Goal: Task Accomplishment & Management: Manage account settings

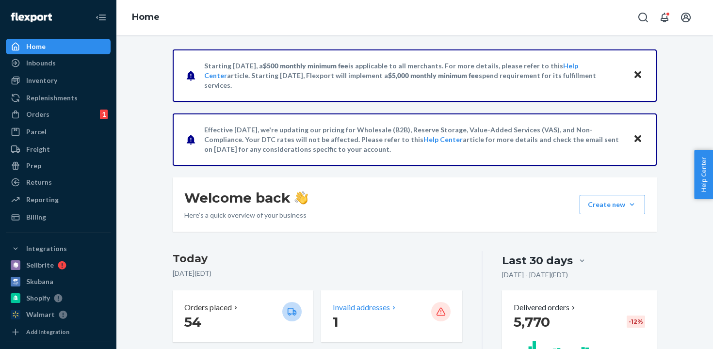
click at [378, 300] on div "Invalid addresses 1" at bounding box center [391, 317] width 141 height 52
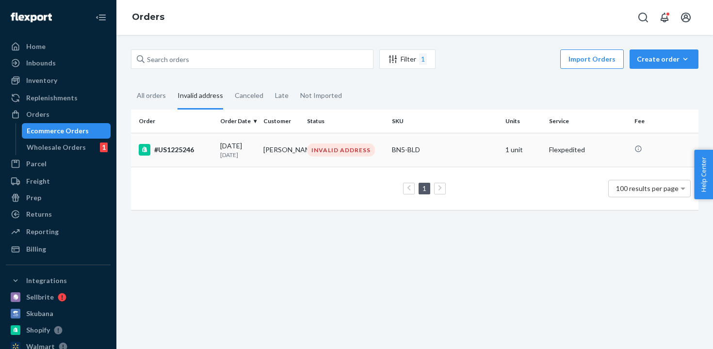
click at [448, 157] on td "BN5-BLD" at bounding box center [444, 150] width 113 height 34
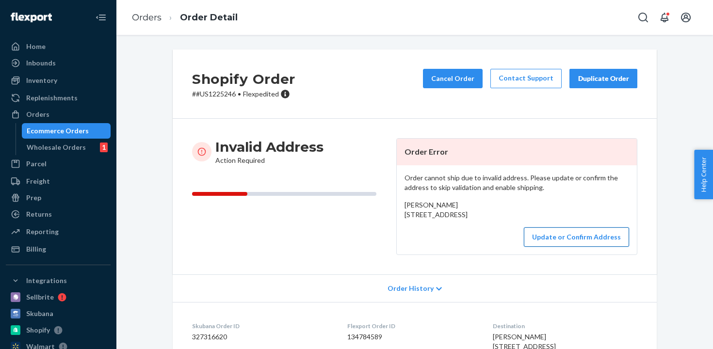
click at [554, 247] on button "Update or Confirm Address" at bounding box center [576, 236] width 105 height 19
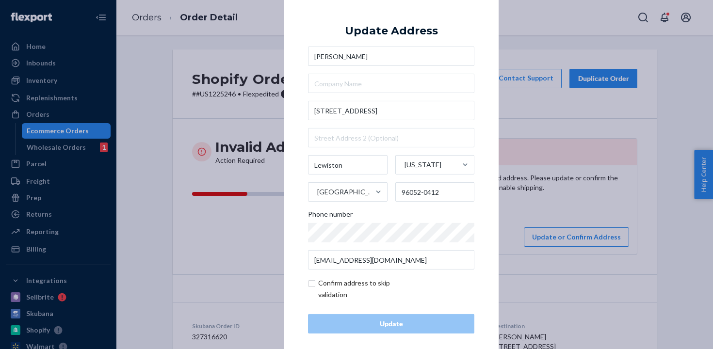
click at [336, 296] on input "checkbox" at bounding box center [364, 288] width 113 height 23
checkbox input "true"
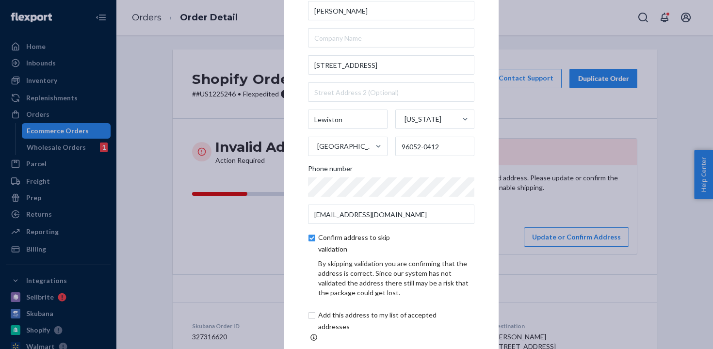
click at [332, 328] on input "checkbox" at bounding box center [389, 320] width 162 height 23
checkbox input "true"
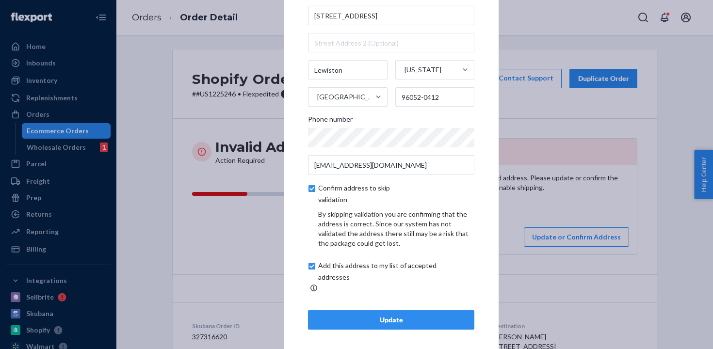
click at [352, 316] on div "Update" at bounding box center [391, 320] width 150 height 10
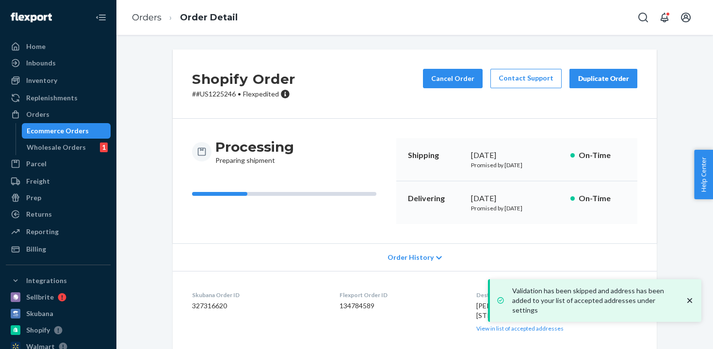
click at [81, 129] on div "Ecommerce Orders" at bounding box center [58, 131] width 62 height 10
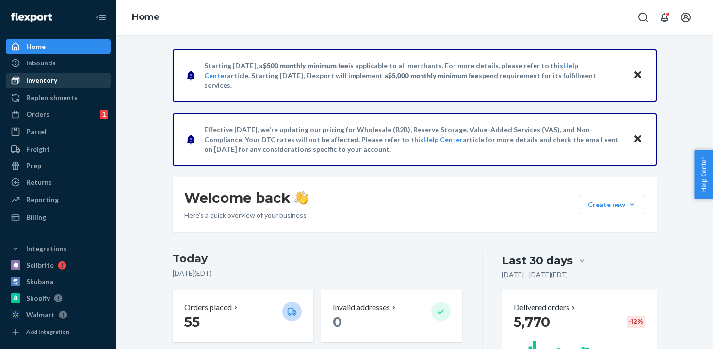
click at [64, 83] on div "Inventory" at bounding box center [58, 81] width 103 height 14
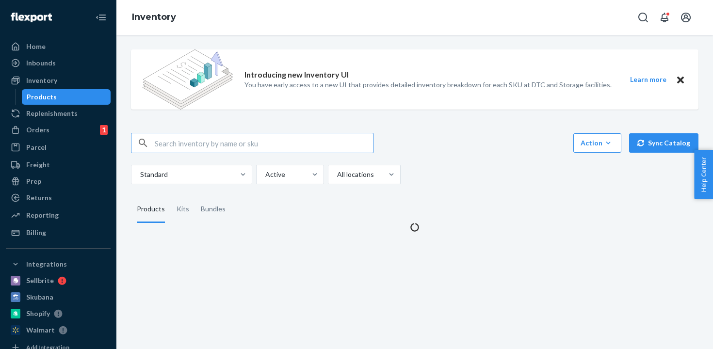
click at [260, 141] on input "text" at bounding box center [264, 142] width 218 height 19
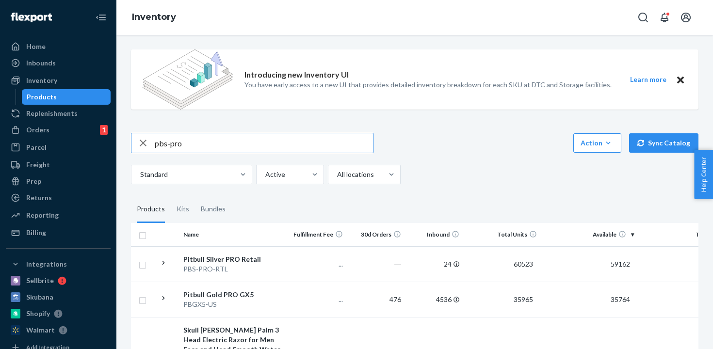
type input "pbs-pro"
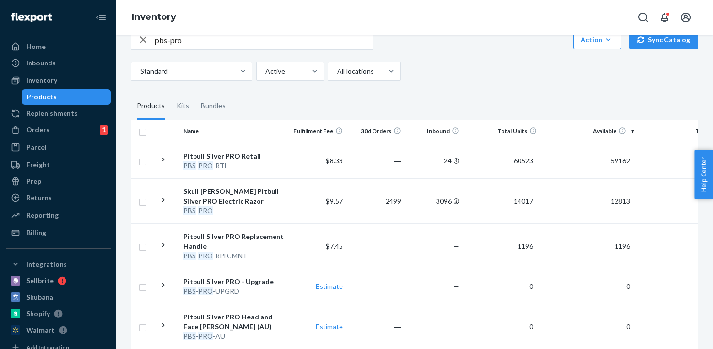
scroll to position [169, 0]
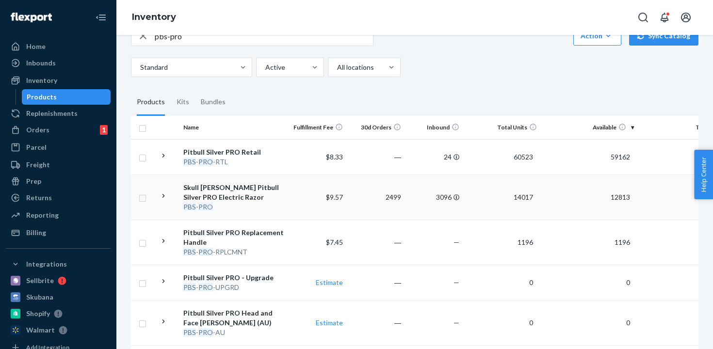
click at [566, 193] on td "12813" at bounding box center [589, 197] width 97 height 45
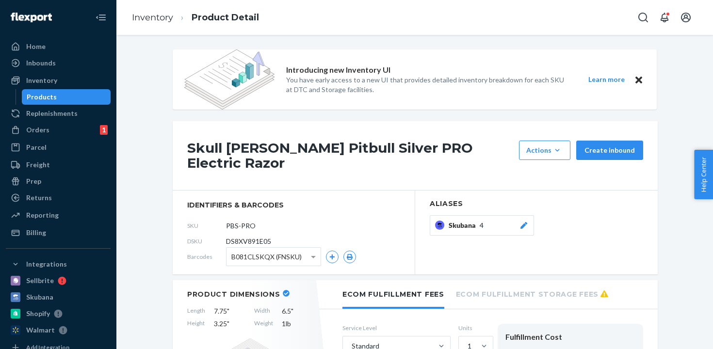
click at [258, 237] on span "DS8XV891E05" at bounding box center [248, 242] width 45 height 10
copy span "DS8XV891E05"
